Goal: Information Seeking & Learning: Learn about a topic

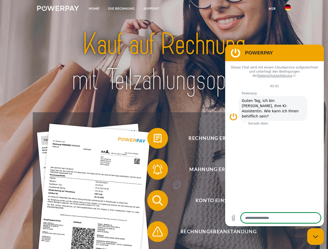
click at [58, 9] on img at bounding box center [58, 8] width 42 height 5
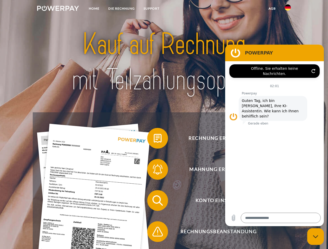
click at [287, 9] on img at bounding box center [287, 7] width 6 height 6
click at [272, 9] on link "agb" at bounding box center [272, 8] width 16 height 9
click at [154, 139] on span at bounding box center [150, 138] width 26 height 26
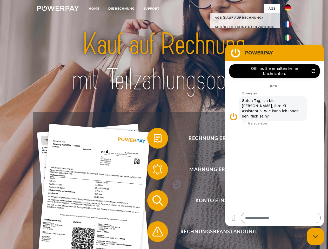
click at [154, 170] on span at bounding box center [150, 169] width 26 height 26
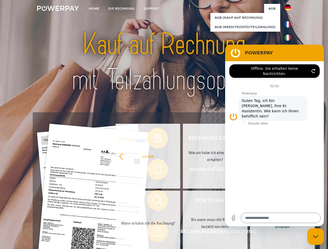
click at [183, 202] on link "Bis wann muss die Rechnung bezahlt werden?" at bounding box center [215, 223] width 65 height 65
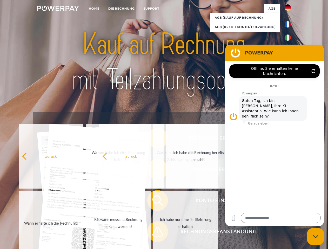
click at [154, 233] on span at bounding box center [150, 232] width 26 height 26
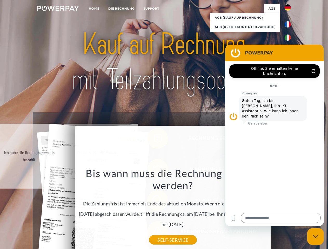
click at [315, 237] on icon "Messaging-Fenster schließen" at bounding box center [315, 236] width 5 height 3
type textarea "*"
